Goal: Task Accomplishment & Management: Use online tool/utility

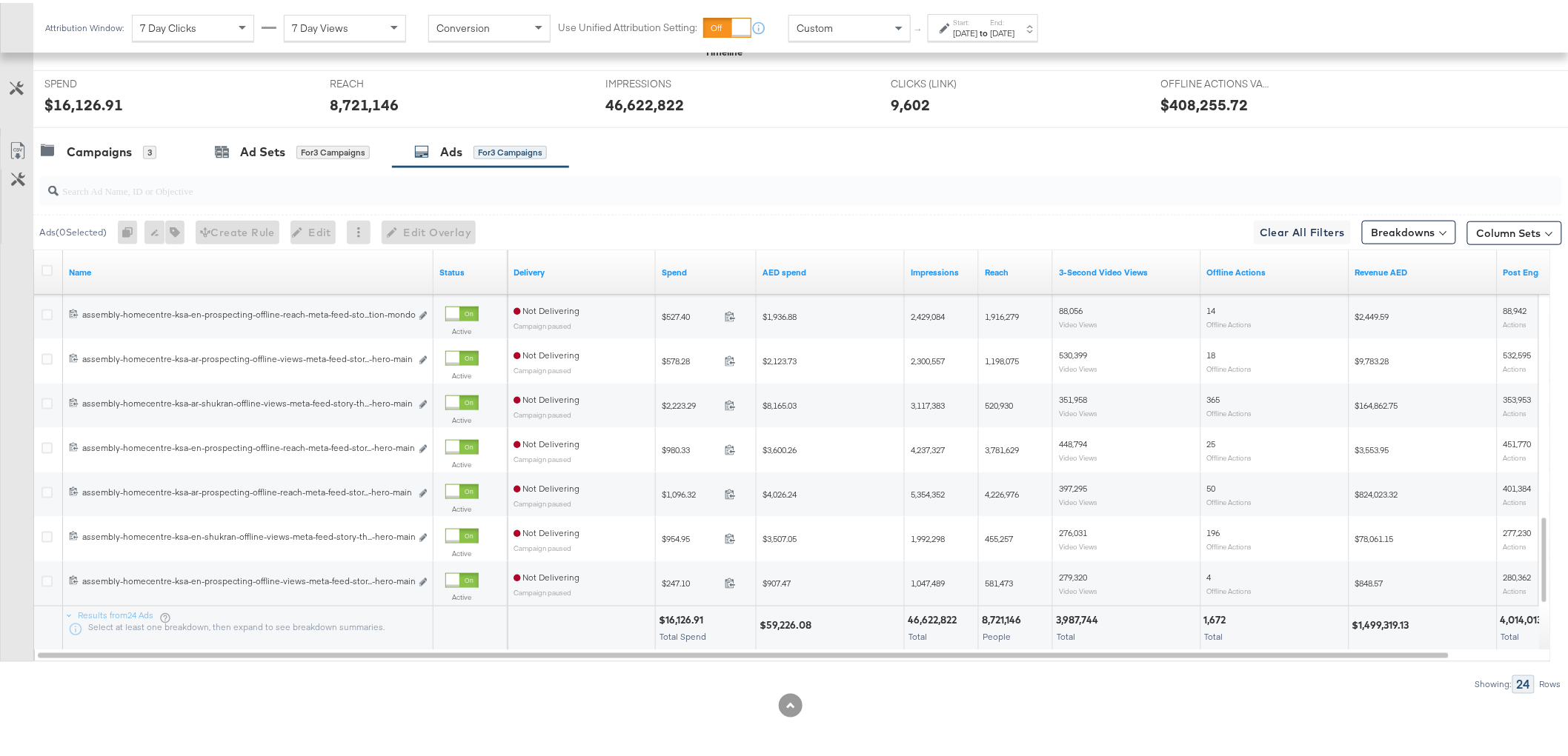
click at [107, 148] on div "Campaigns" at bounding box center [99, 149] width 65 height 17
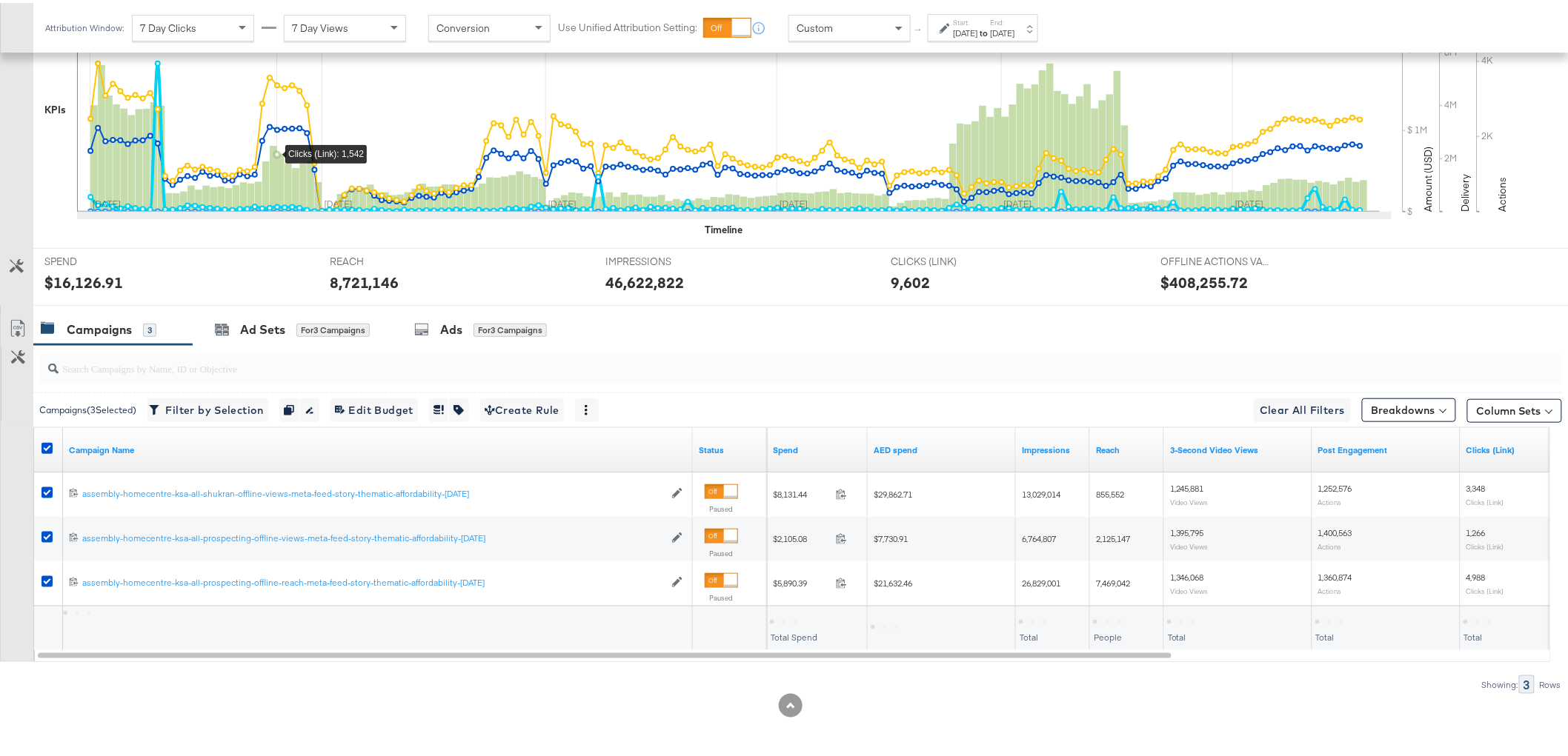
scroll to position [403, 0]
click at [25, 446] on div "Customize KPIs Export as CSV" at bounding box center [16, 486] width 33 height 349
click at [46, 443] on icon at bounding box center [47, 446] width 11 height 11
click at [0, 0] on input "checkbox" at bounding box center [0, 0] width 0 height 0
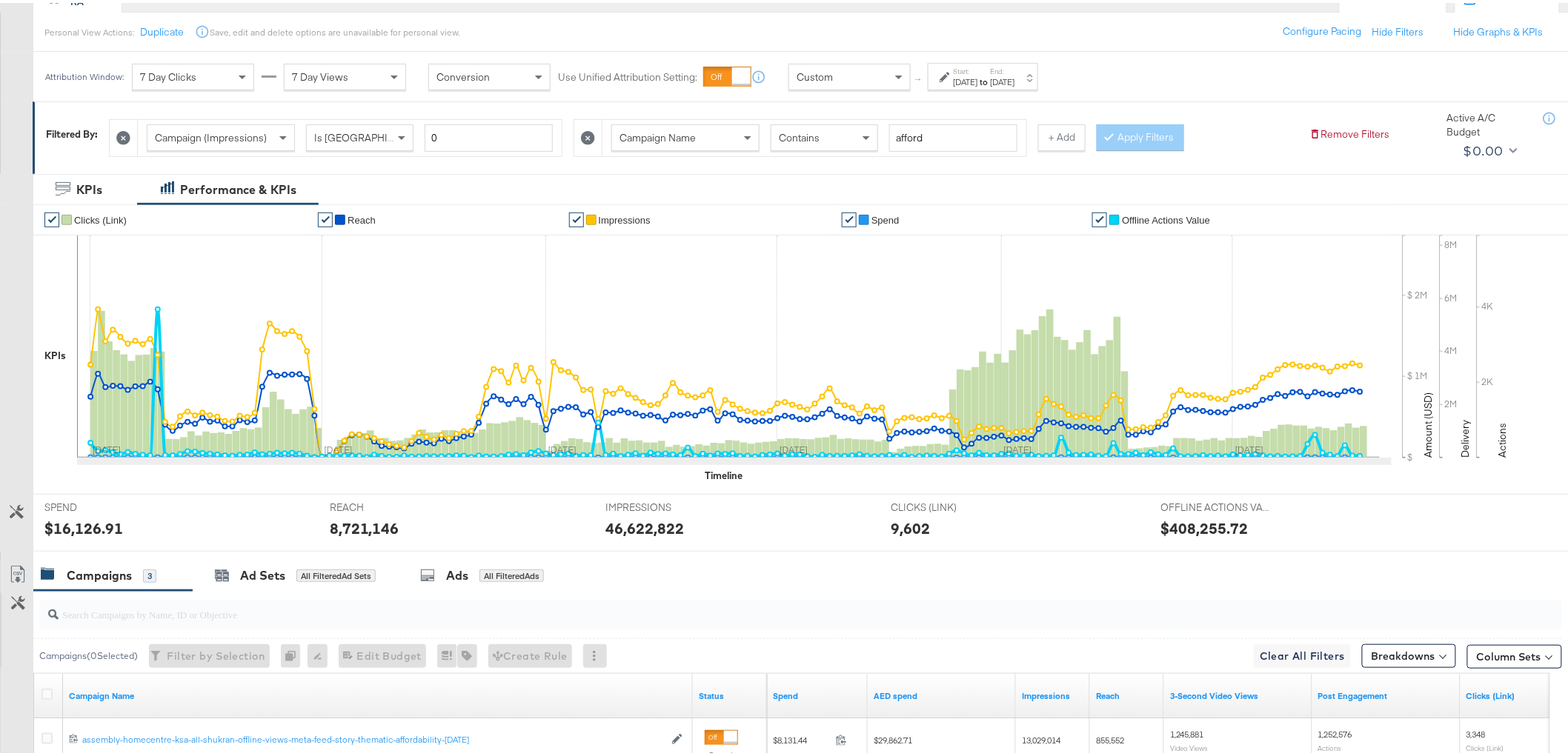
scroll to position [74, 0]
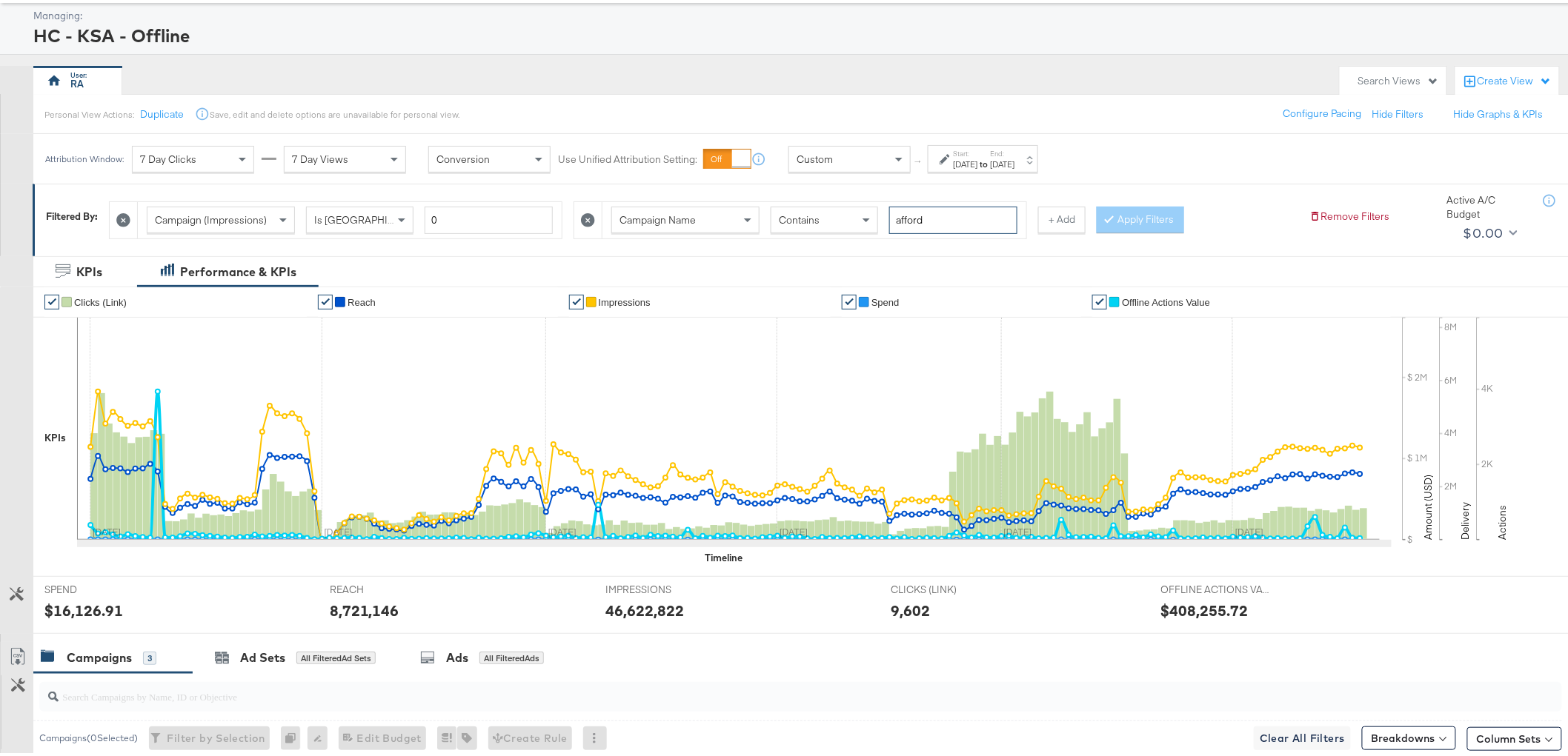
click at [946, 212] on input "afford" at bounding box center [953, 218] width 128 height 28
type input "BTS"
click at [1133, 212] on button "Apply Filters" at bounding box center [1140, 217] width 88 height 27
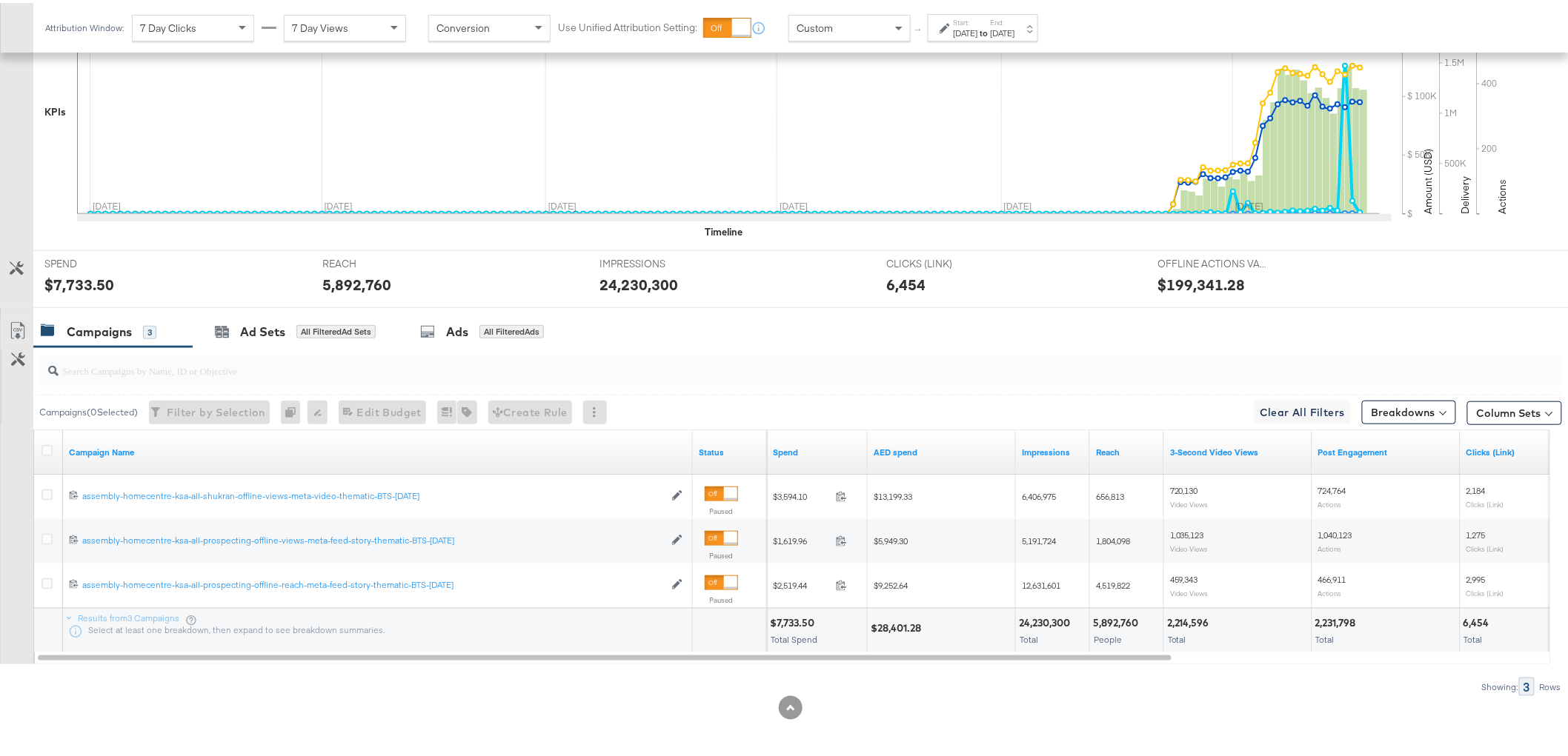
scroll to position [403, 0]
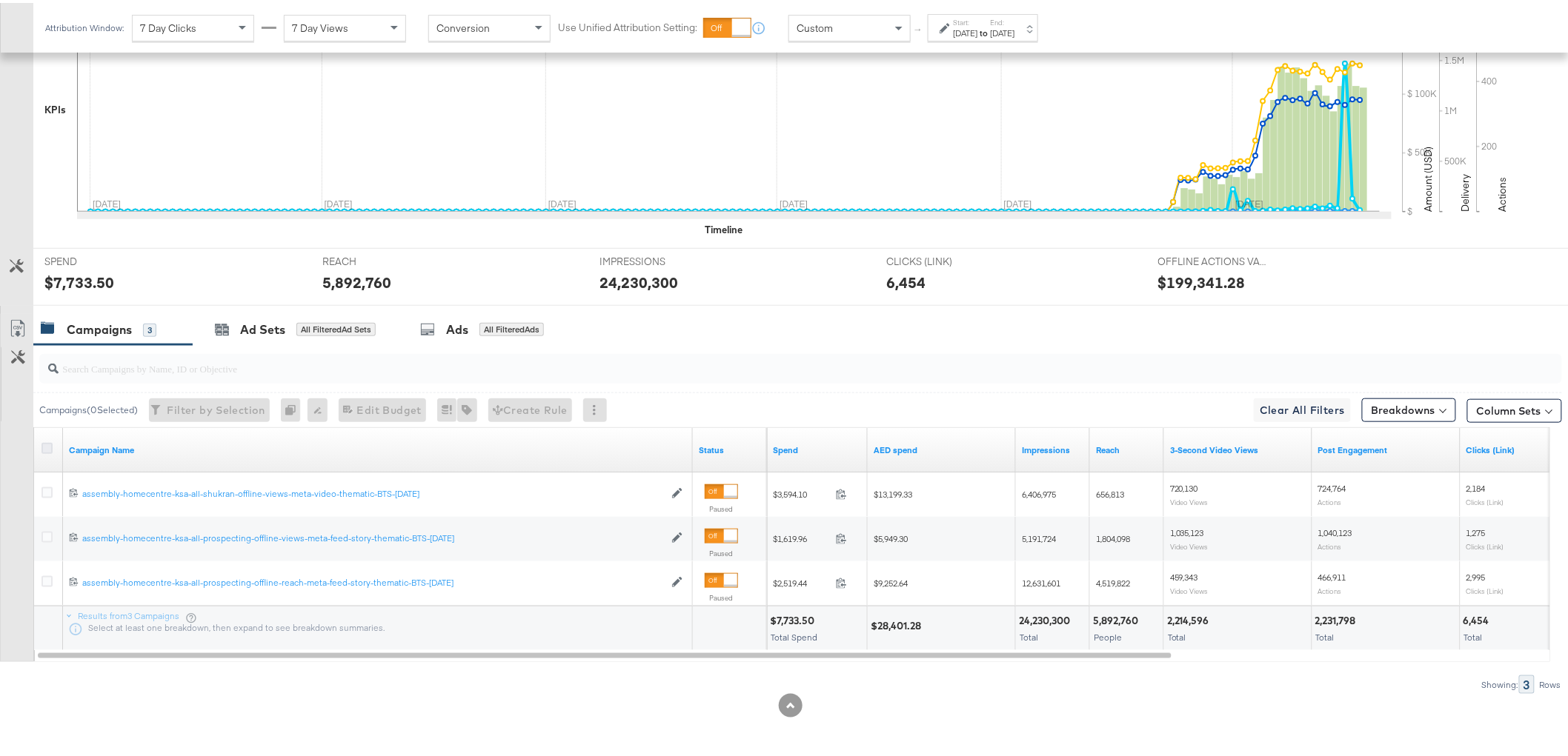
click at [45, 442] on icon at bounding box center [47, 446] width 11 height 11
click at [0, 0] on input "checkbox" at bounding box center [0, 0] width 0 height 0
click at [17, 323] on icon at bounding box center [17, 326] width 18 height 18
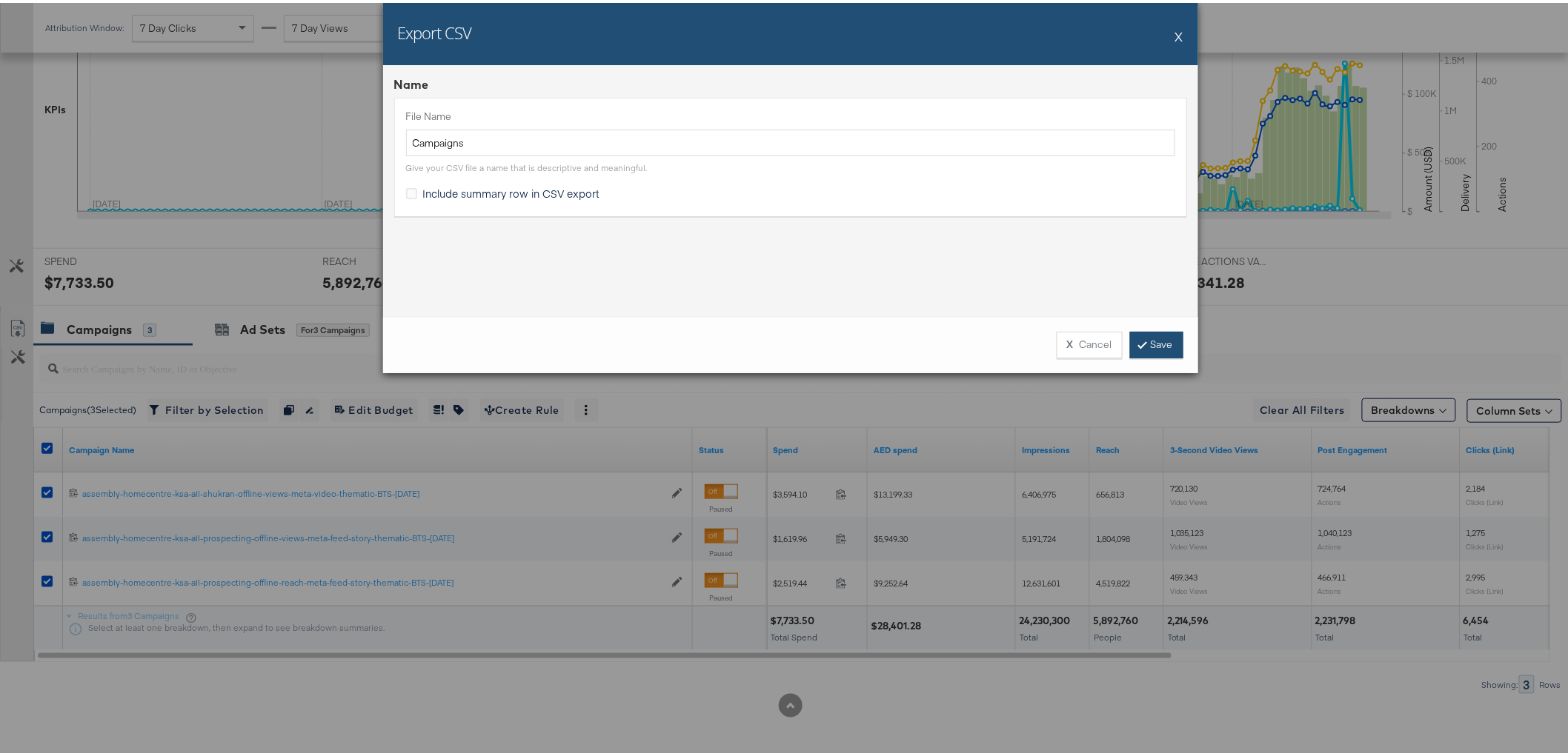
click at [1139, 344] on link "Save" at bounding box center [1157, 342] width 54 height 27
